Goal: Find specific page/section: Find specific page/section

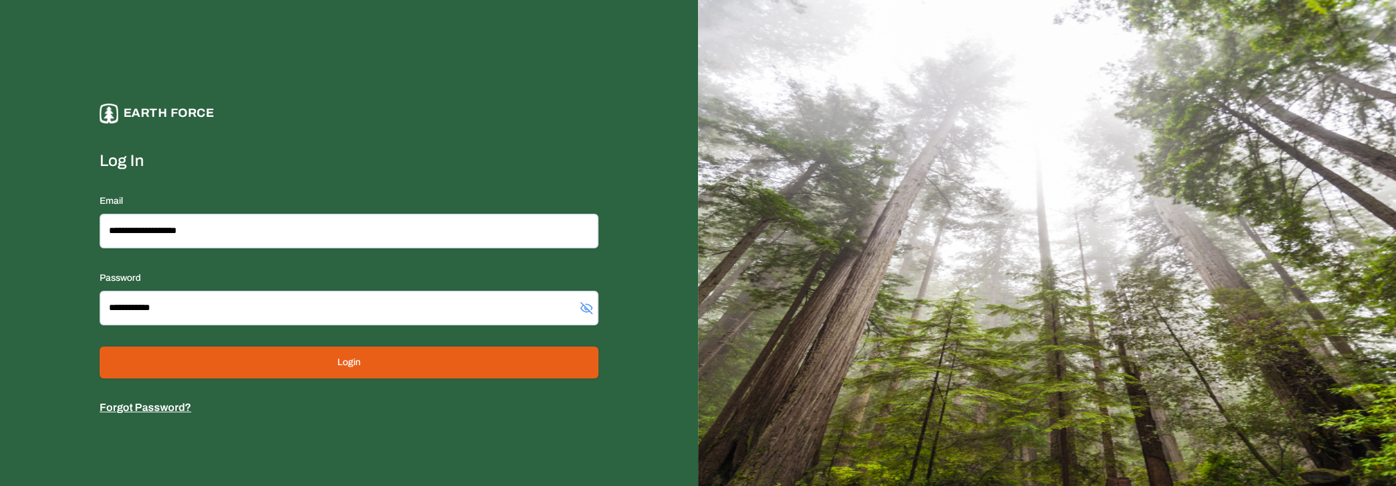
click at [468, 357] on button "Login" at bounding box center [349, 363] width 499 height 32
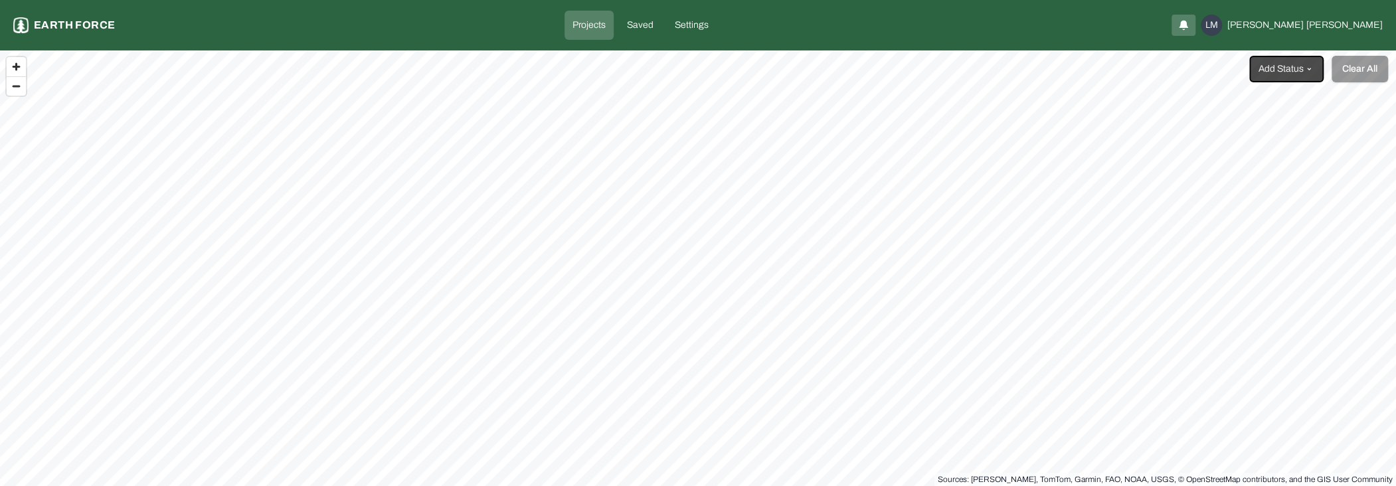
click at [606, 30] on p "Projects" at bounding box center [589, 25] width 33 height 13
click at [110, 21] on p "Earth force" at bounding box center [74, 25] width 81 height 16
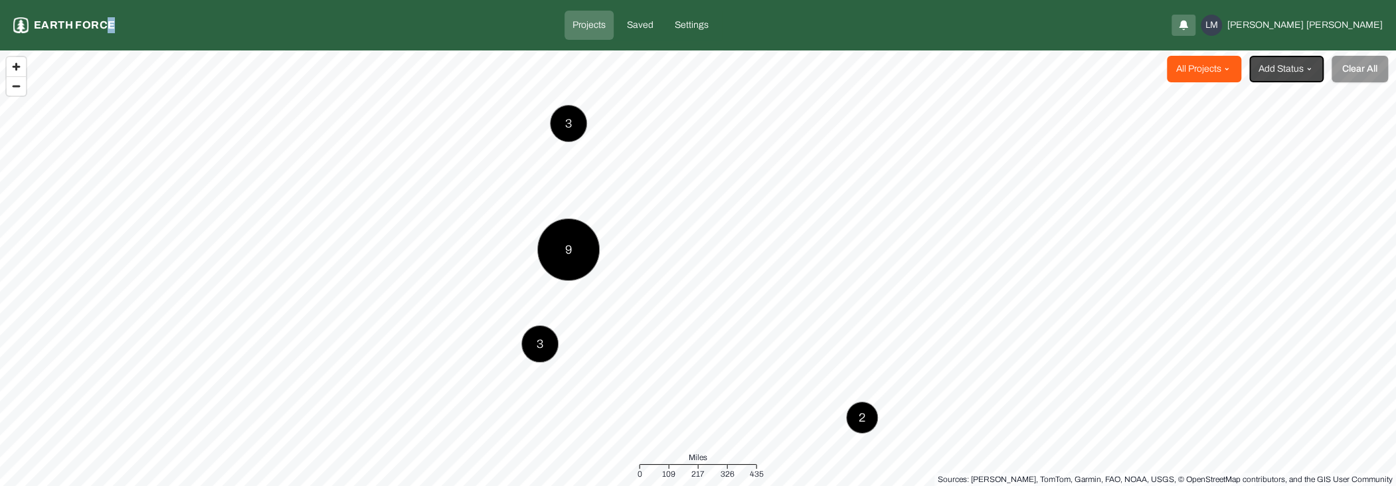
click at [1143, 76] on html "Projects Earth force Projects Saved Settings LM [PERSON_NAME] All Projects Add …" at bounding box center [698, 243] width 1396 height 486
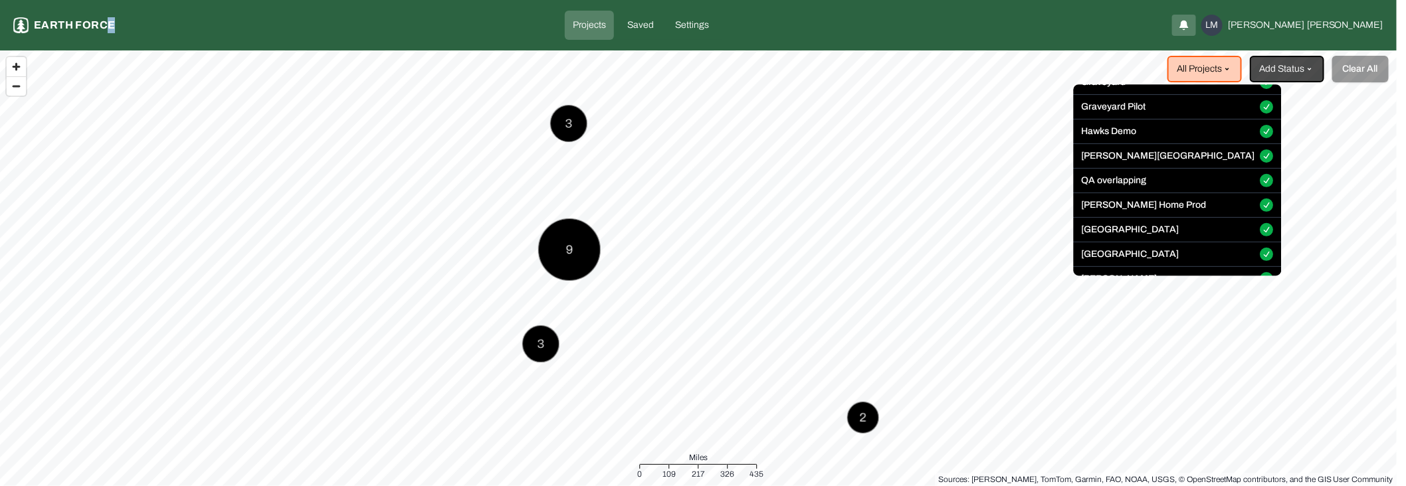
scroll to position [266, 0]
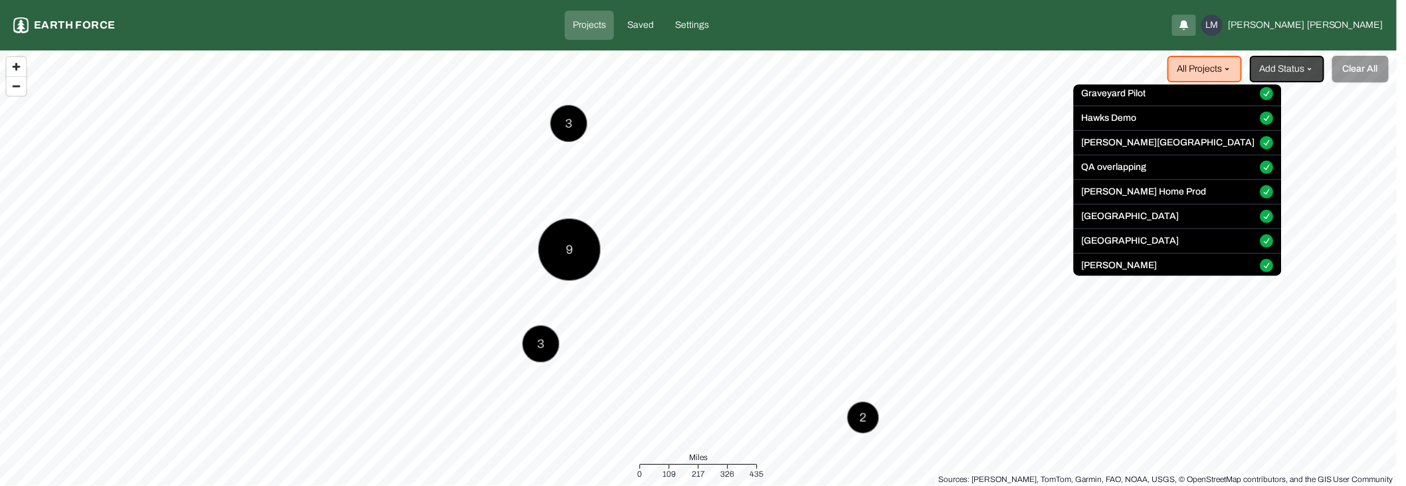
click at [1143, 141] on div "[PERSON_NAME][GEOGRAPHIC_DATA]" at bounding box center [1177, 146] width 208 height 19
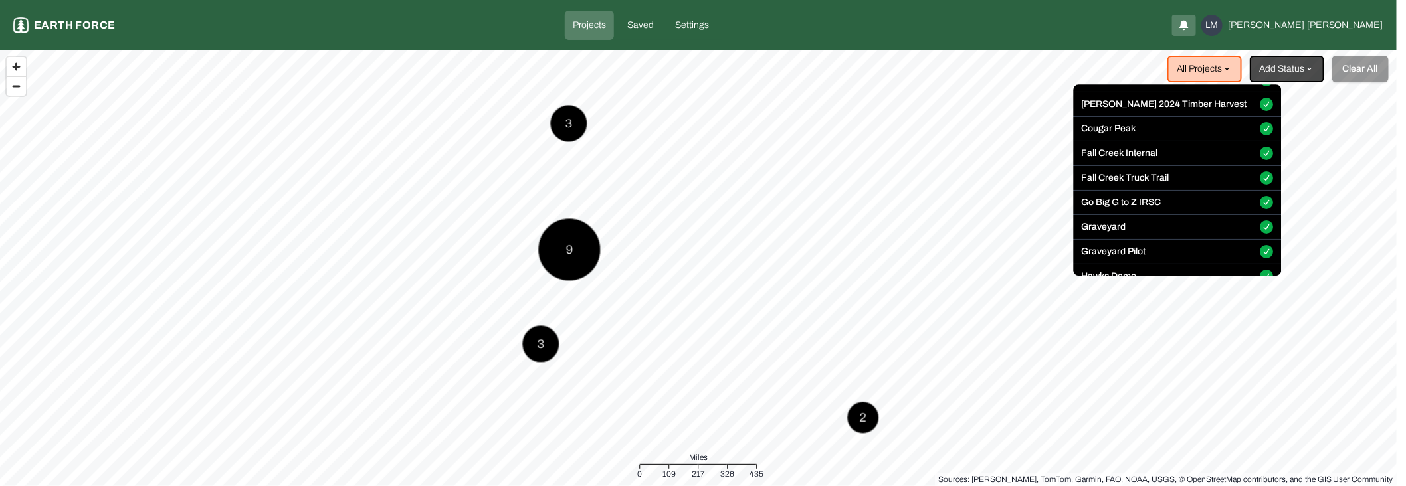
scroll to position [22, 0]
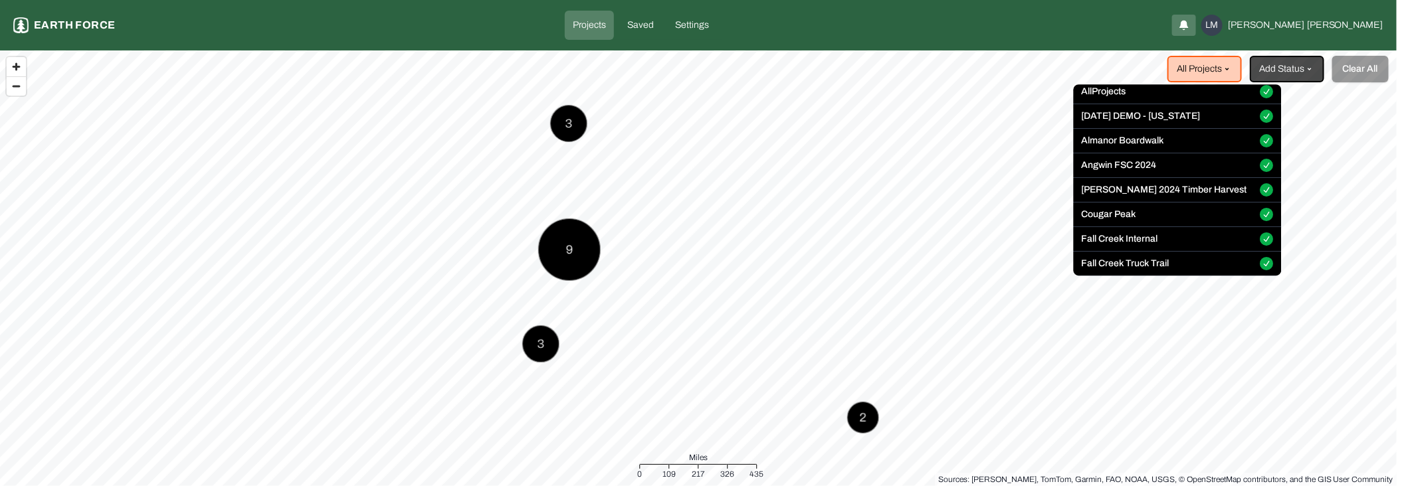
click at [1143, 89] on button "All Projects" at bounding box center [1266, 92] width 13 height 13
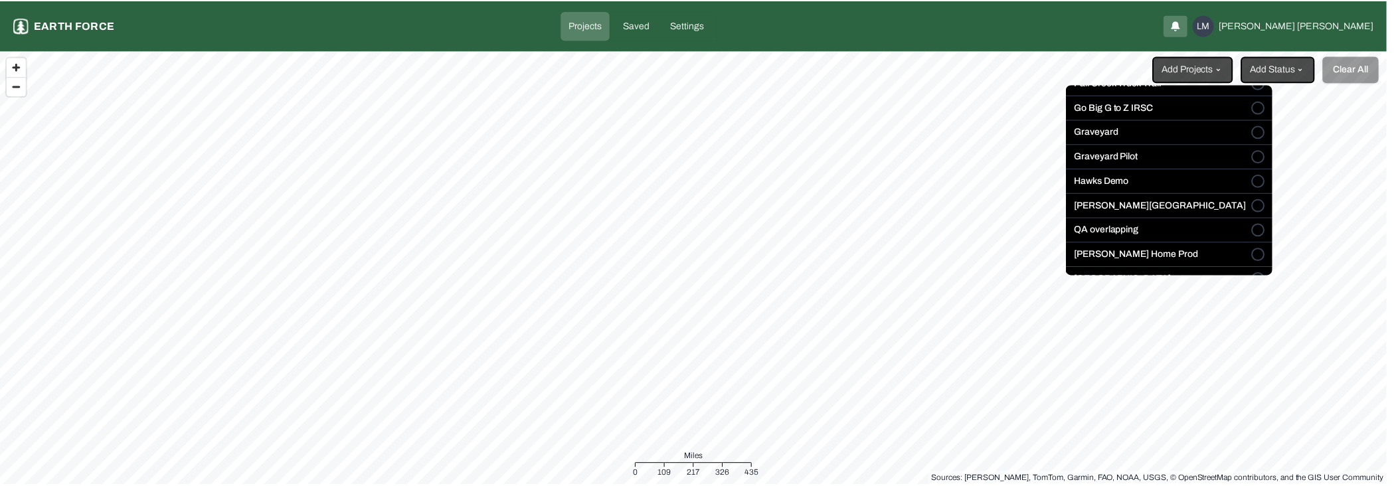
scroll to position [221, 0]
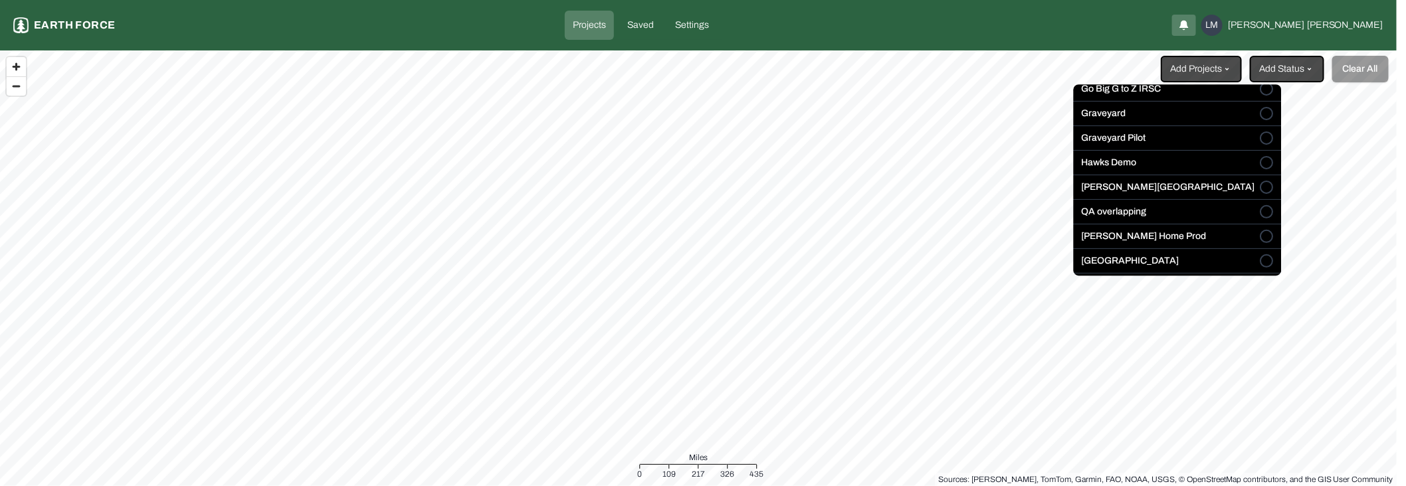
click at [1143, 183] on button "[PERSON_NAME][GEOGRAPHIC_DATA]" at bounding box center [1266, 187] width 13 height 13
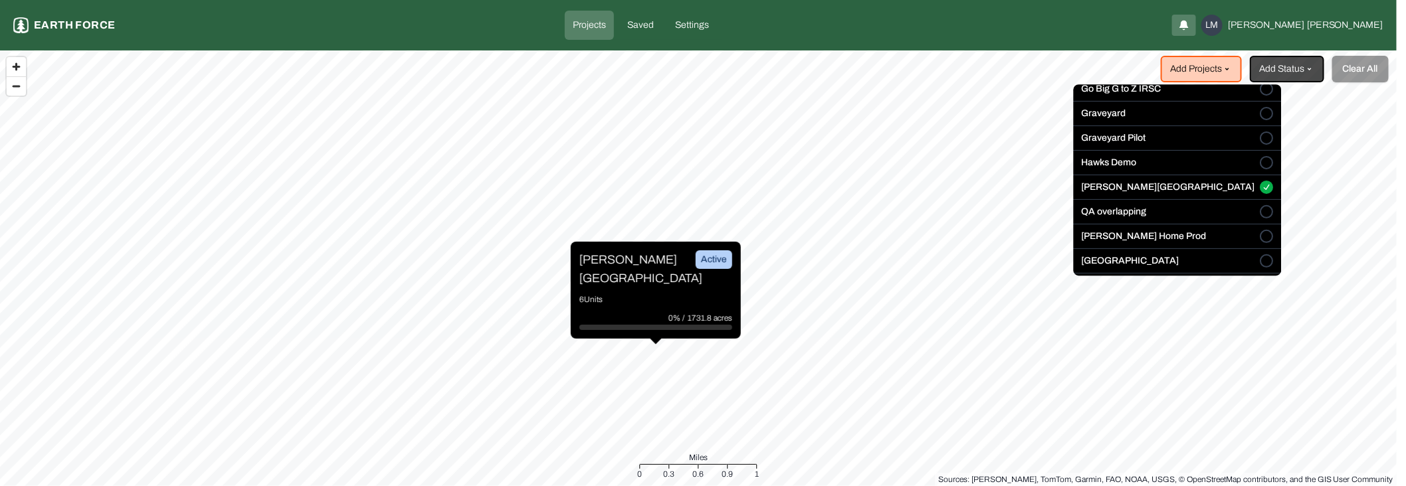
click at [879, 324] on html "Projects Earth force Projects Saved Settings LM [PERSON_NAME] Add Projects Add …" at bounding box center [703, 243] width 1406 height 486
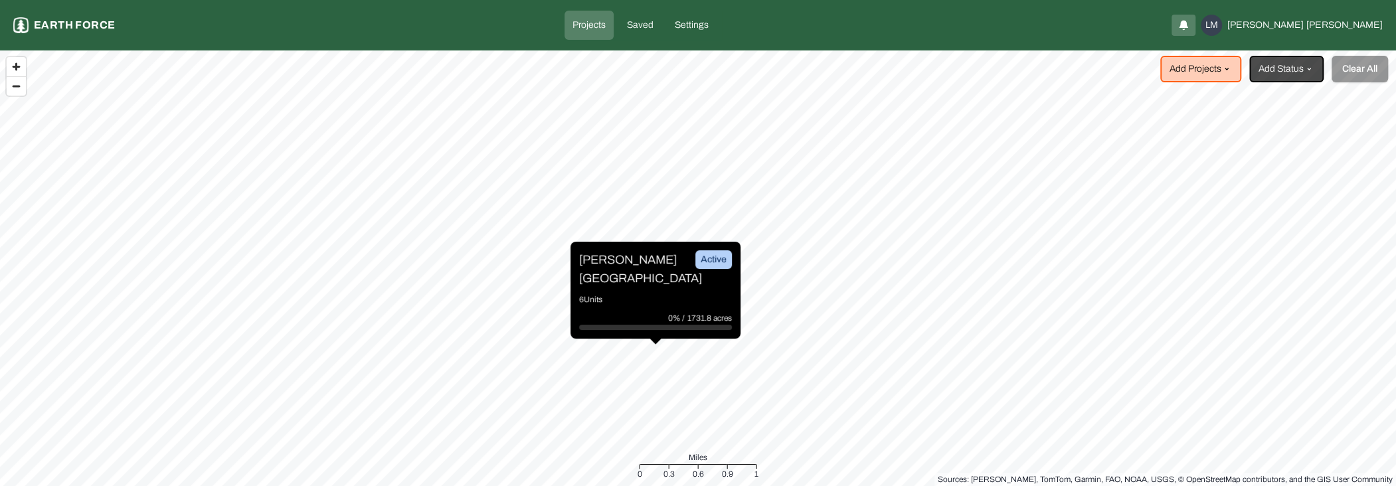
click at [721, 265] on div "Active" at bounding box center [713, 259] width 37 height 19
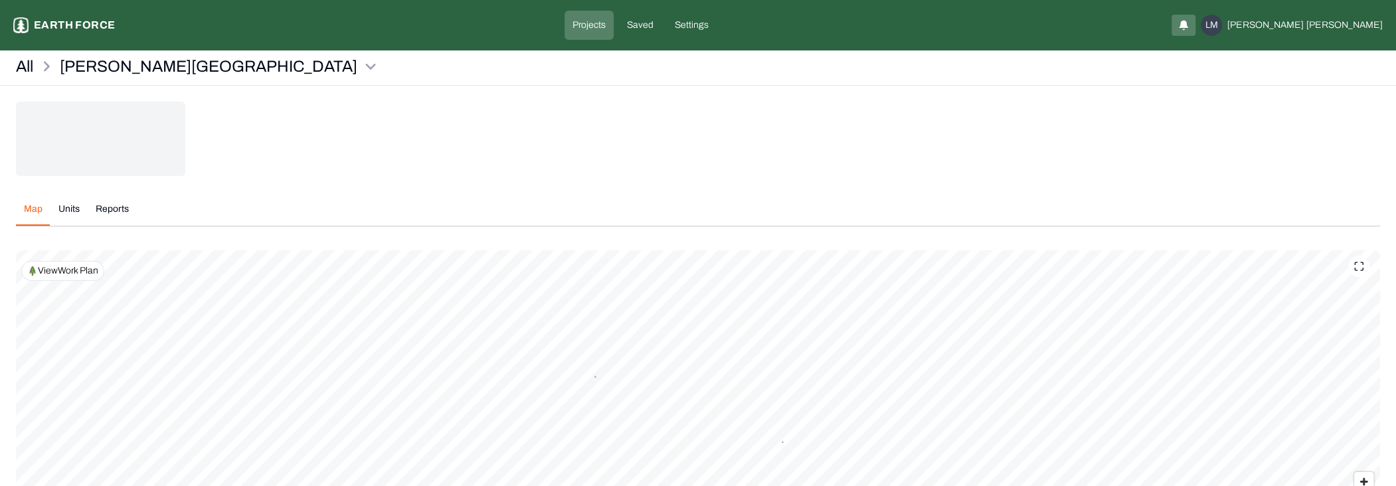
click at [654, 203] on div "Map Units Reports Polygons Displayed on Map (6) Primary Treatment Commercial Th…" at bounding box center [698, 388] width 1364 height 392
click at [601, 381] on div "4" at bounding box center [596, 376] width 42 height 42
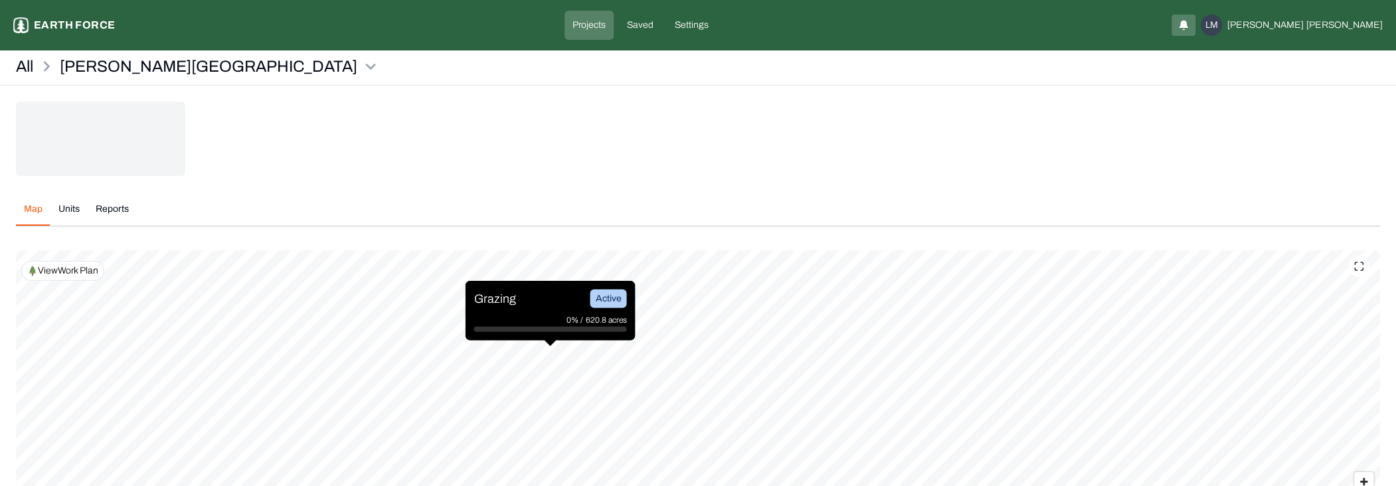
click at [591, 225] on div "Map Units Reports Polygons Displayed on Map (6) Primary Treatment Commercial Th…" at bounding box center [698, 388] width 1364 height 392
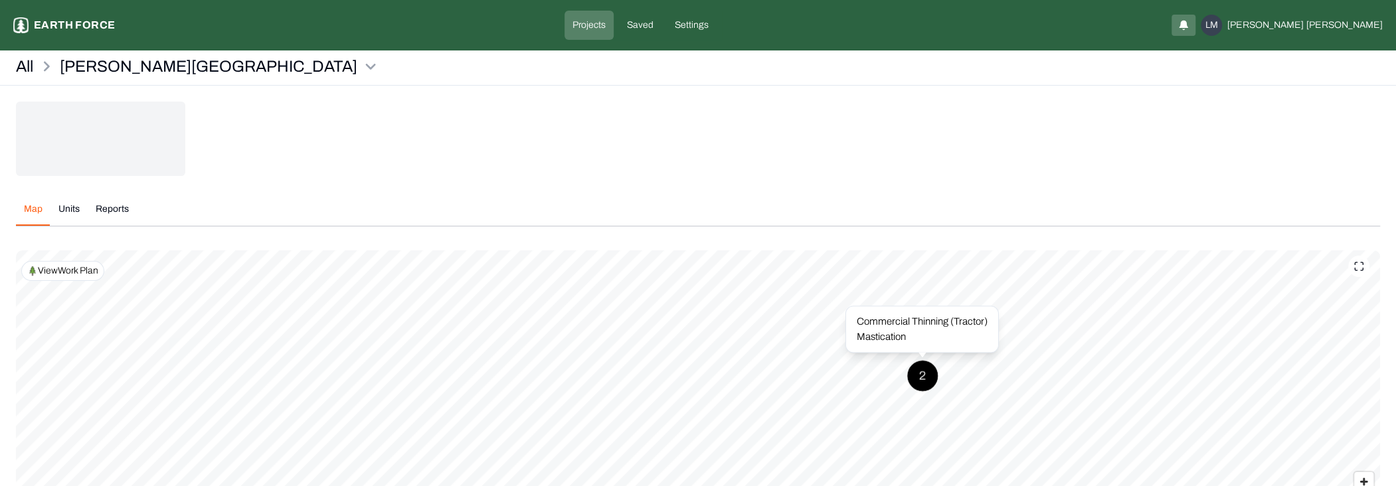
click at [917, 371] on div "2" at bounding box center [923, 376] width 32 height 32
click at [762, 242] on div "Map Units Reports Polygons Displayed on Map (6) Primary Treatment Commercial Th…" at bounding box center [698, 388] width 1364 height 392
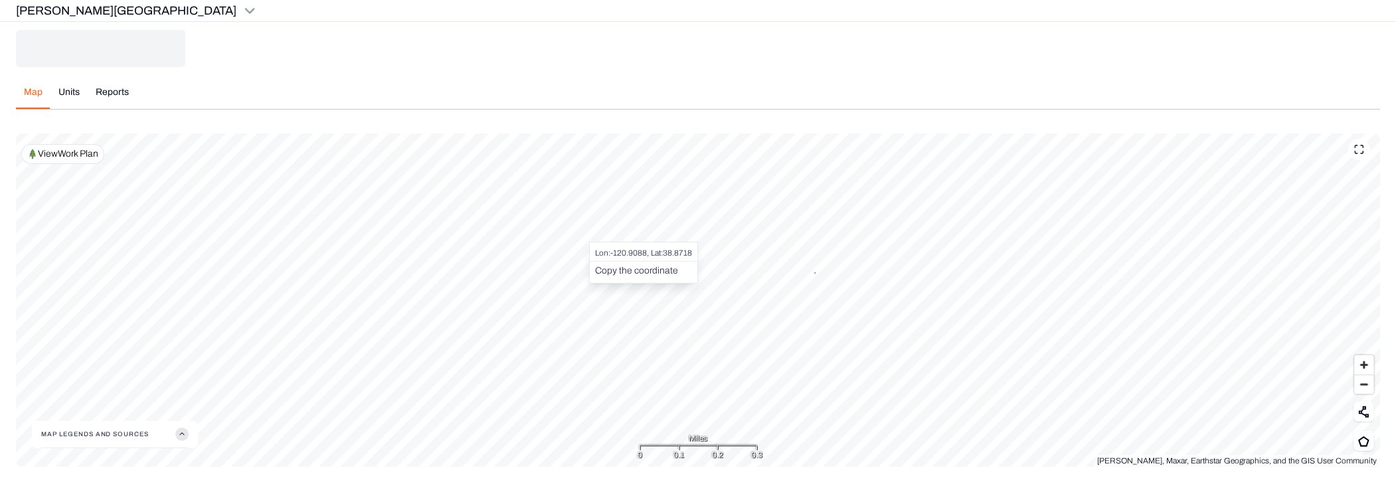
click at [629, 269] on button "Copy the coordinate" at bounding box center [636, 270] width 83 height 13
